Goal: Check status: Check status

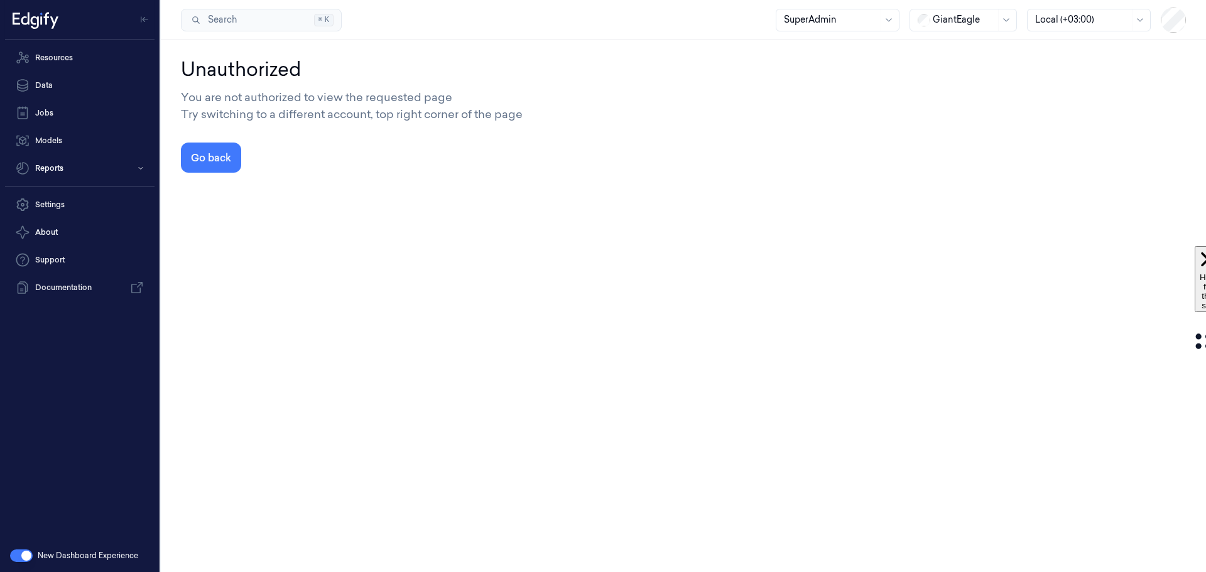
click at [953, 18] on div at bounding box center [963, 19] width 63 height 13
click at [955, 46] on div "DollarGeneral" at bounding box center [955, 47] width 77 height 13
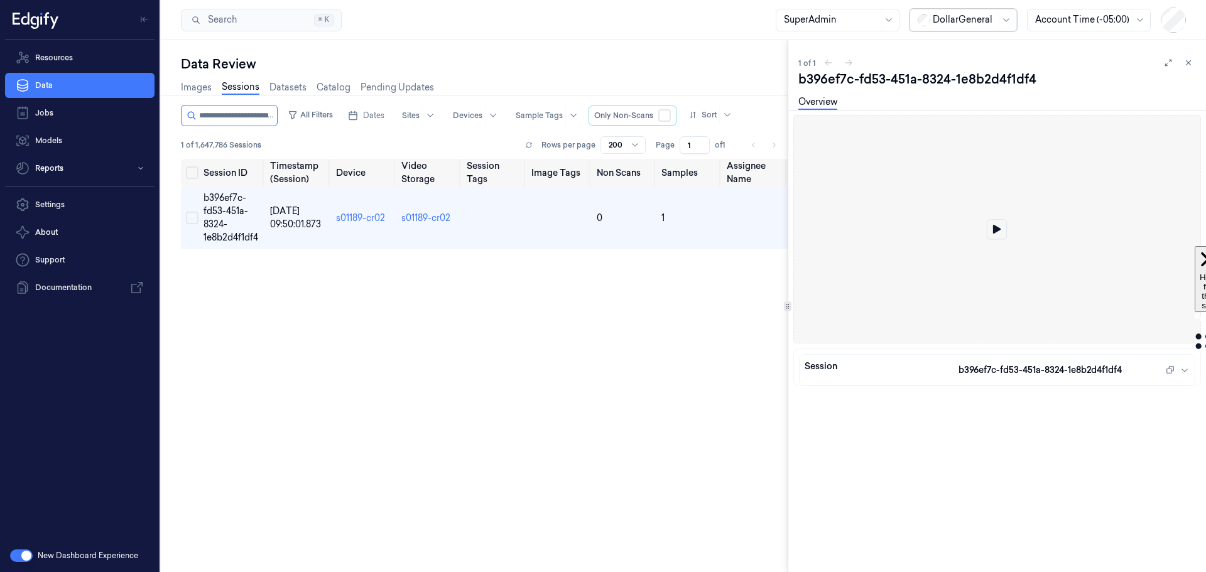
click at [996, 230] on icon at bounding box center [997, 229] width 8 height 9
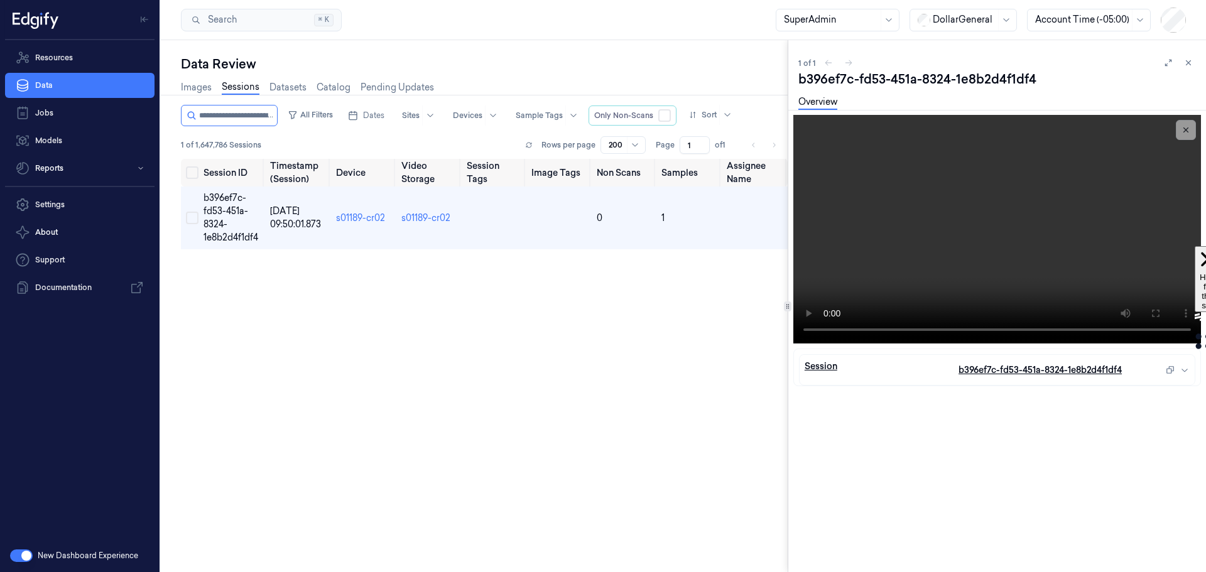
click at [1189, 372] on div "Session b396ef7c-fd53-451a-8324-1e8b2d4f1df4" at bounding box center [996, 370] width 395 height 30
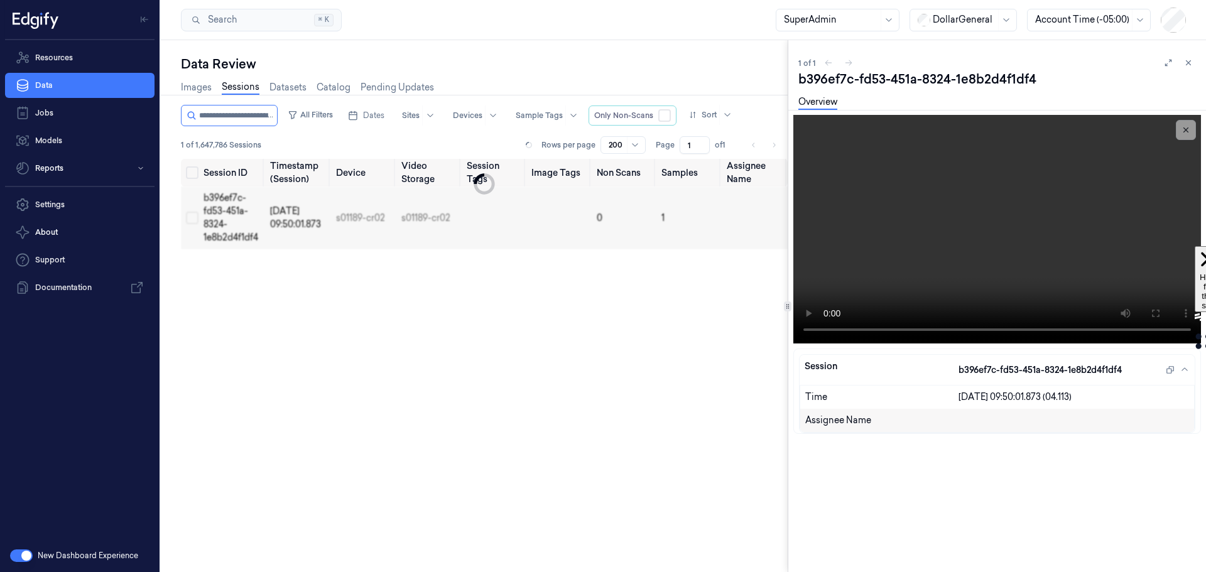
click at [12, 551] on button "button" at bounding box center [21, 555] width 23 height 13
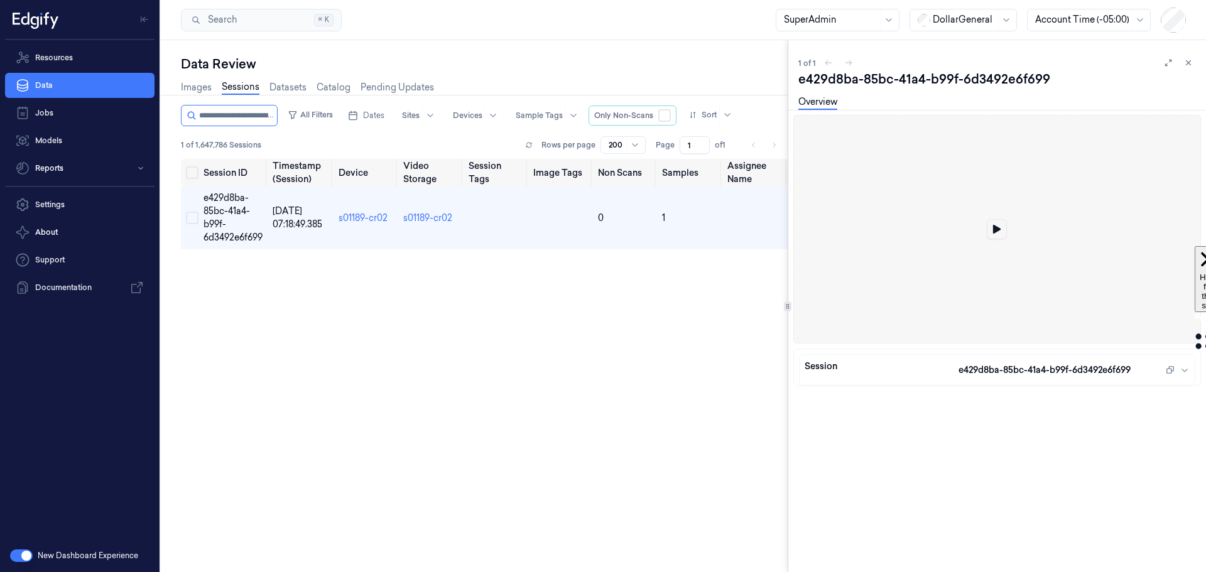
click at [992, 232] on icon at bounding box center [996, 229] width 9 height 9
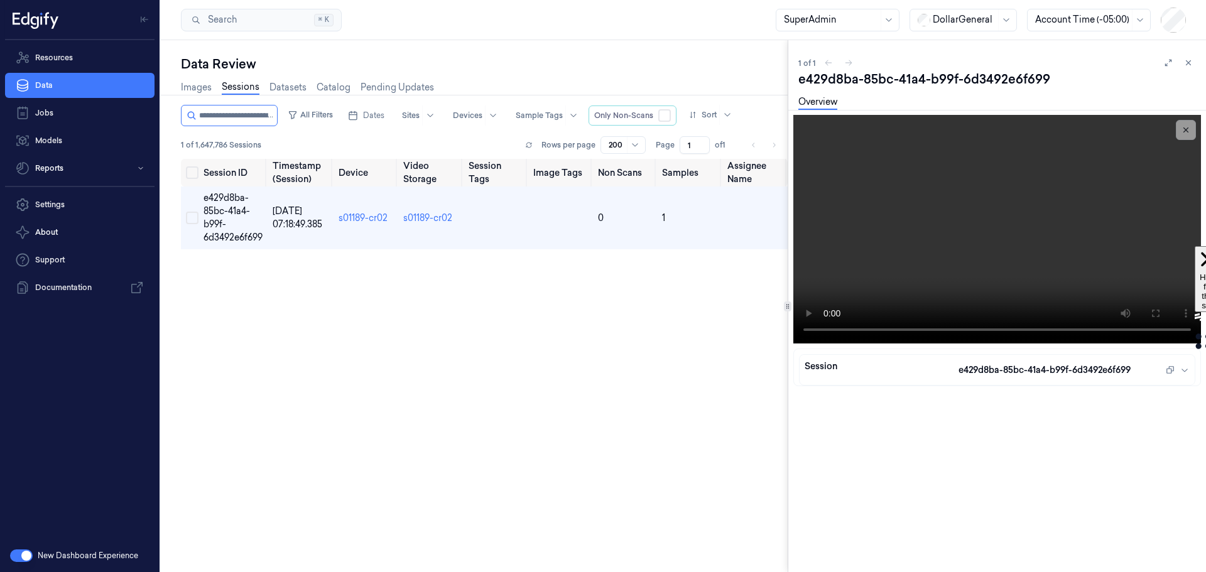
click at [17, 553] on button "button" at bounding box center [21, 555] width 23 height 13
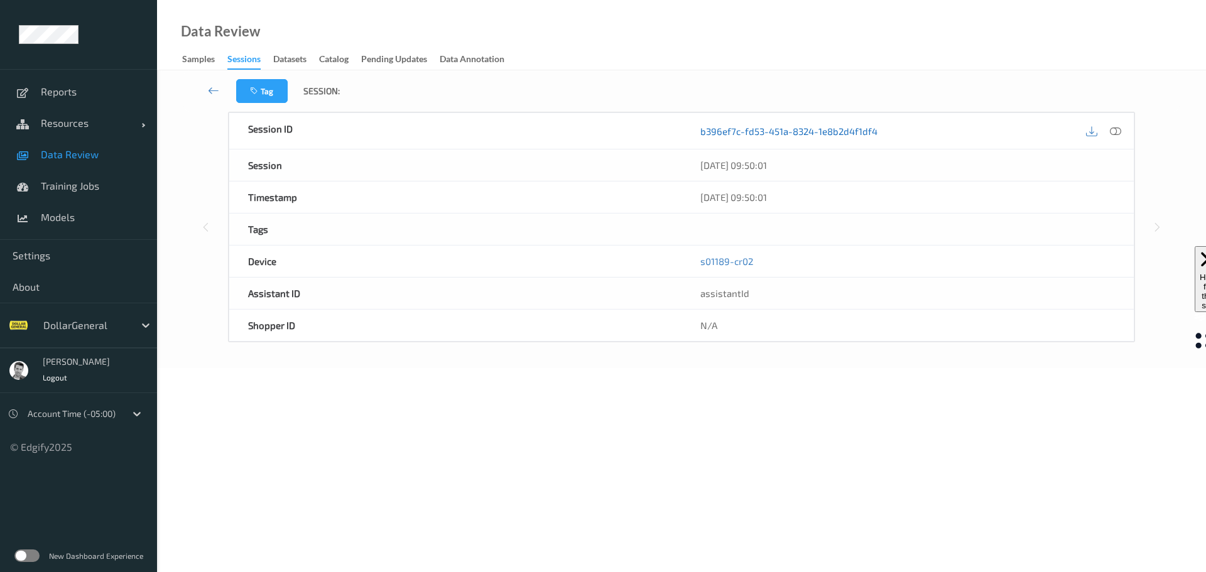
click at [758, 132] on link "b396ef7c-fd53-451a-8324-1e8b2d4f1df4" at bounding box center [788, 131] width 177 height 13
click at [742, 132] on link "e429d8ba-85bc-41a4-b99f-6d3492e6f699" at bounding box center [793, 131] width 186 height 13
